Goal: Task Accomplishment & Management: Use online tool/utility

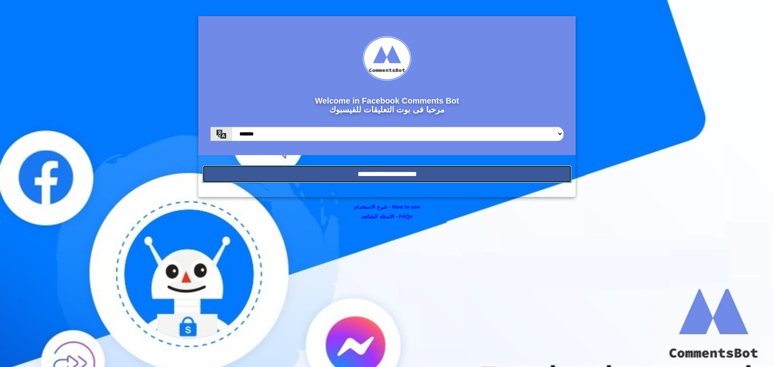
click at [403, 170] on input "**********" at bounding box center [386, 174] width 369 height 18
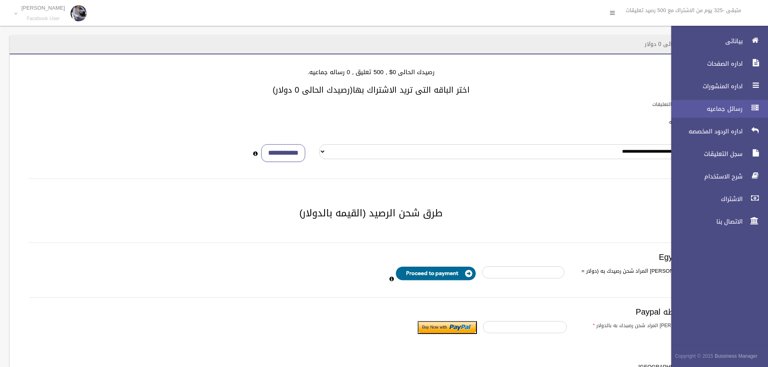
click at [719, 115] on link "رسائل جماعيه" at bounding box center [717, 109] width 104 height 18
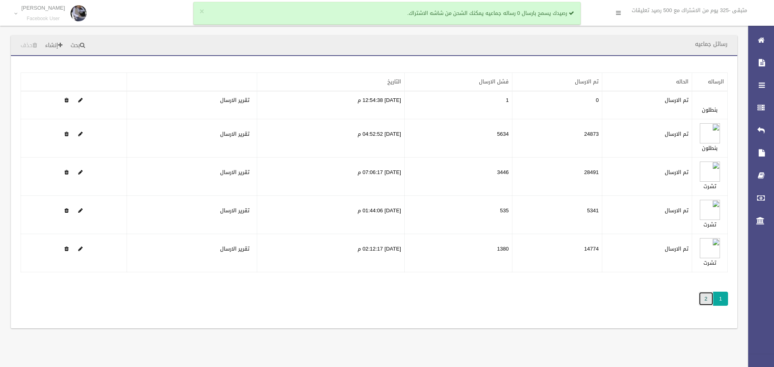
click at [706, 295] on link "2" at bounding box center [706, 299] width 15 height 14
